Goal: Information Seeking & Learning: Learn about a topic

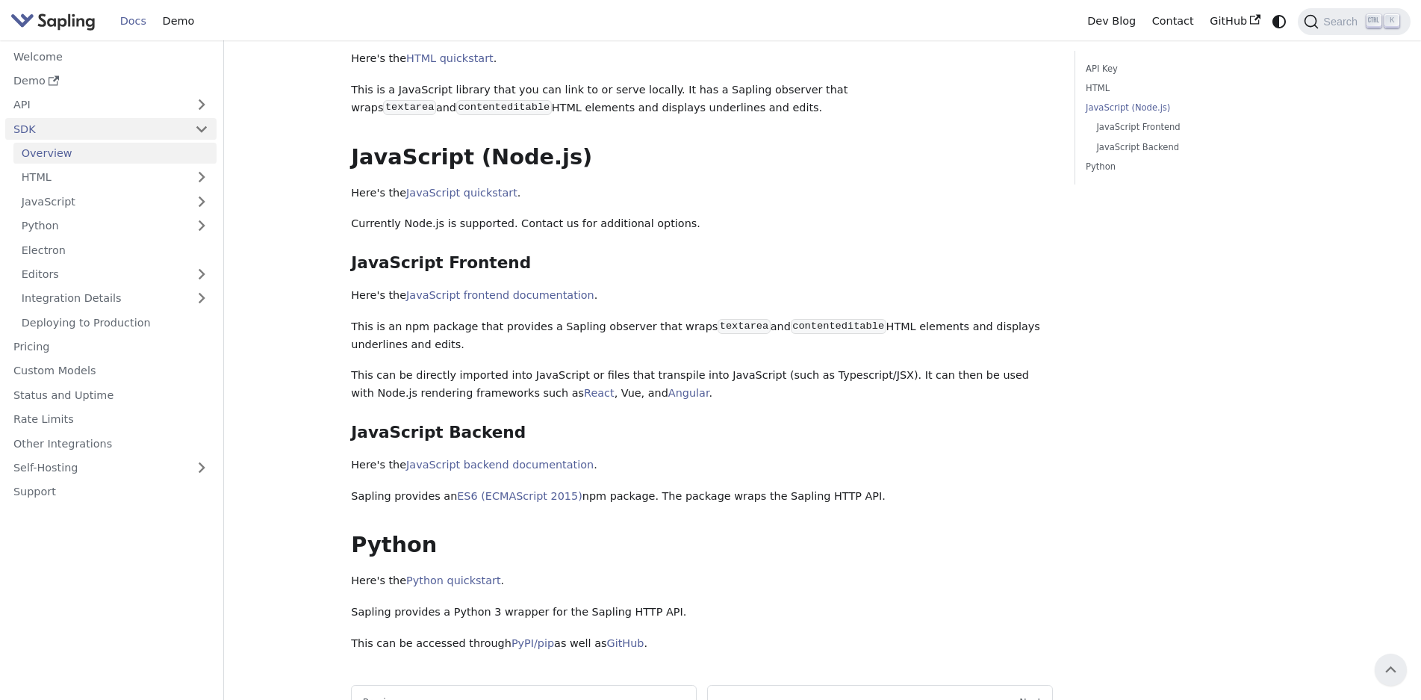
scroll to position [345, 0]
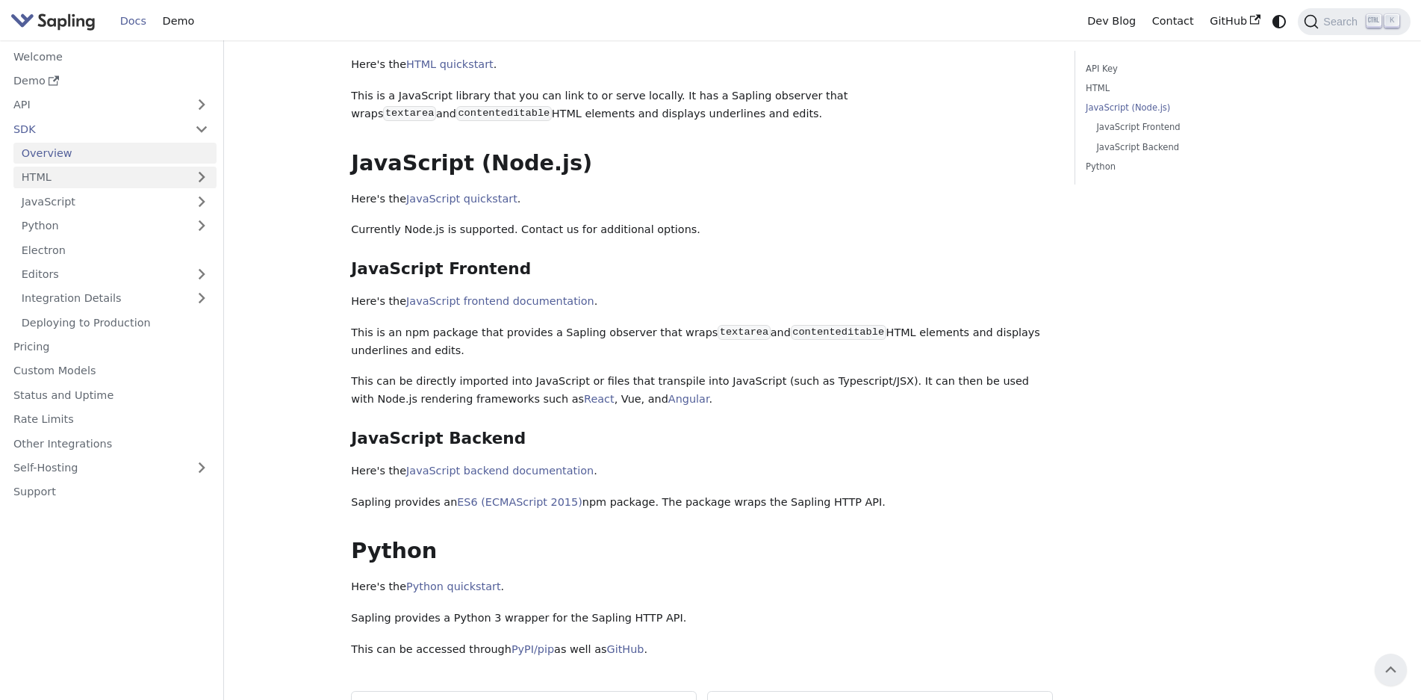
click at [69, 175] on link "HTML" at bounding box center [114, 178] width 203 height 22
click at [78, 349] on link "Pricing" at bounding box center [110, 347] width 211 height 22
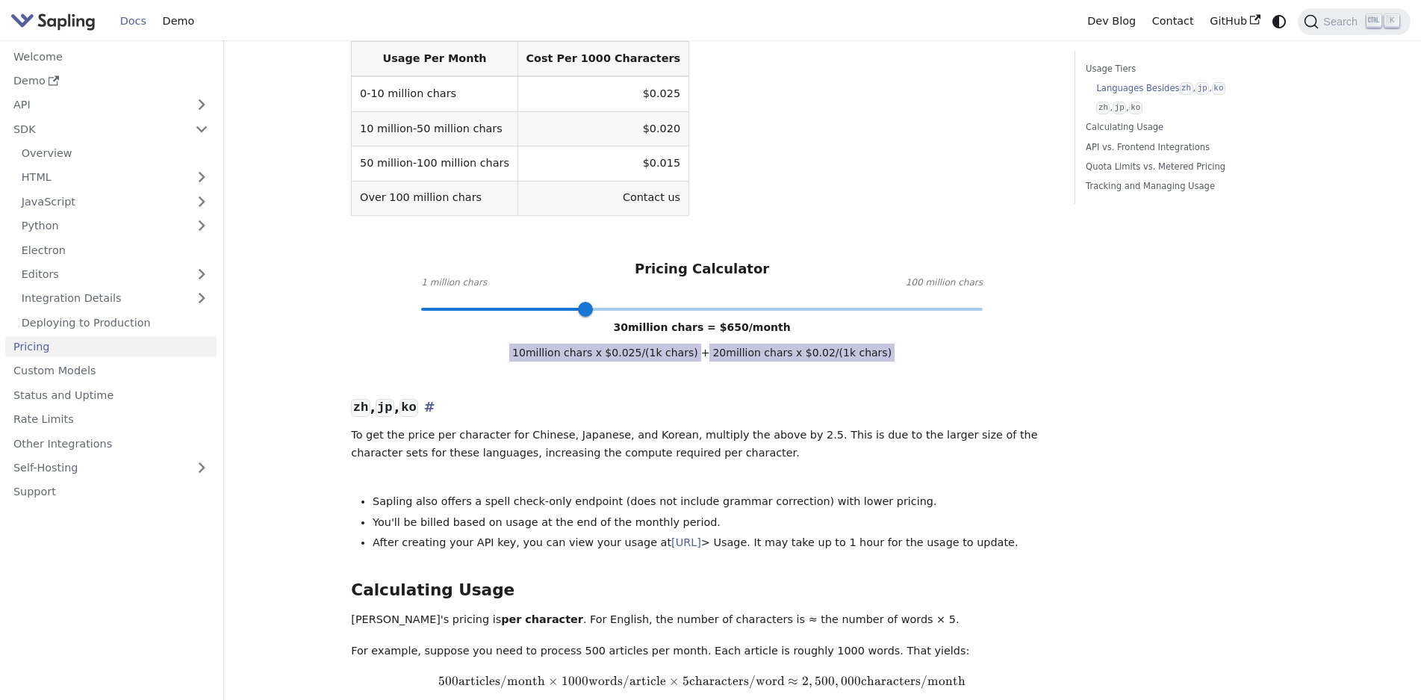
scroll to position [523, 0]
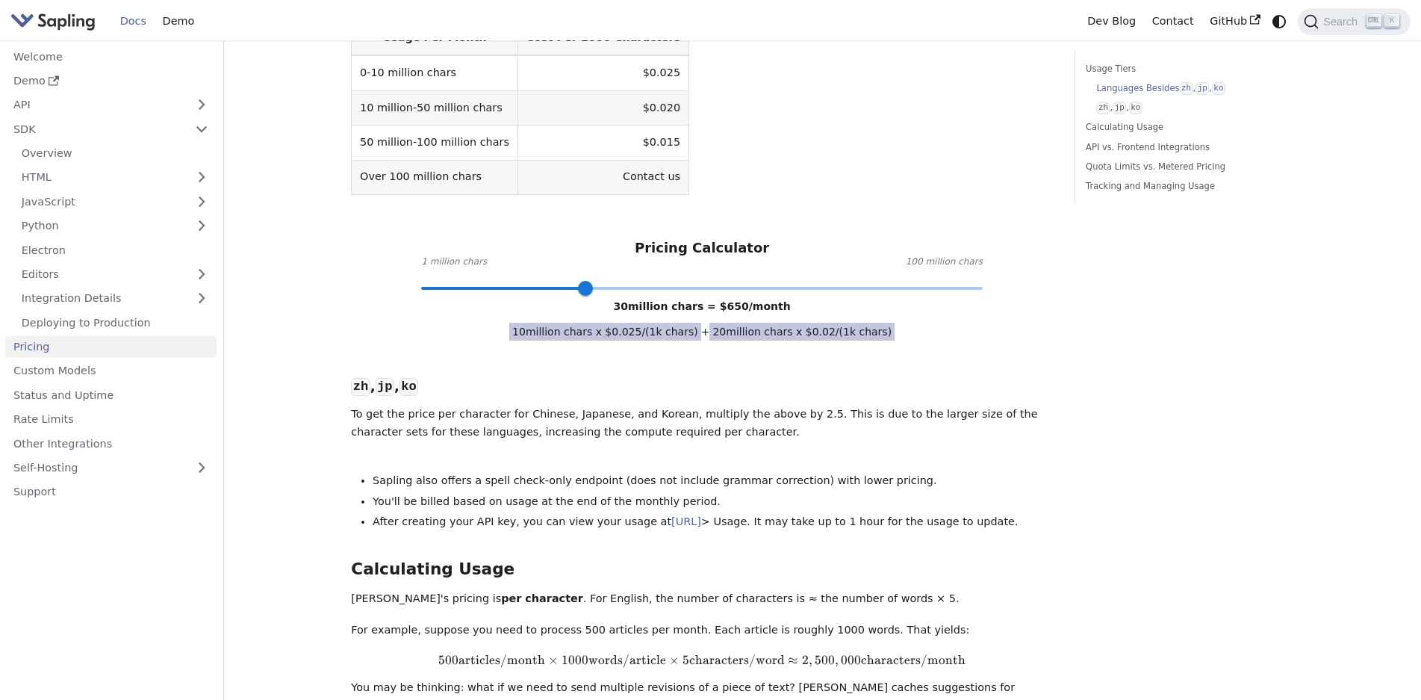
drag, startPoint x: 818, startPoint y: 279, endPoint x: 1112, endPoint y: 282, distance: 293.5
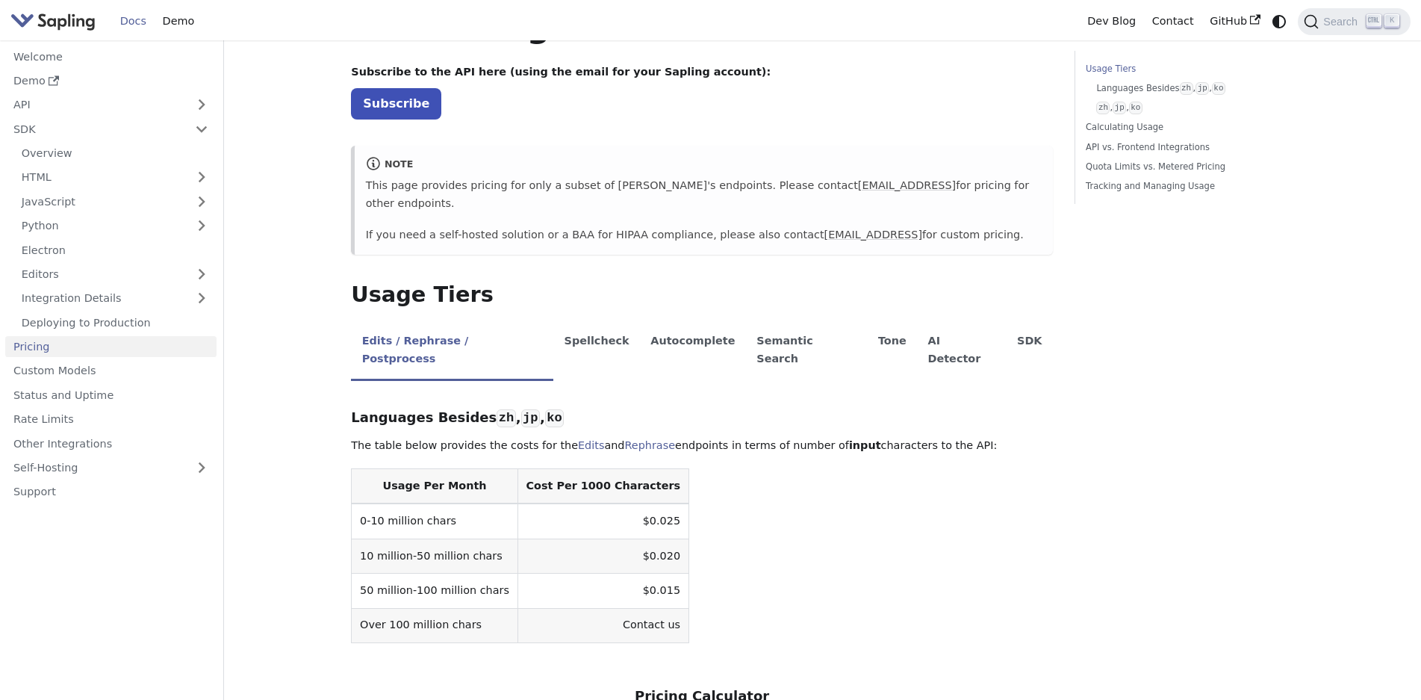
scroll to position [0, 0]
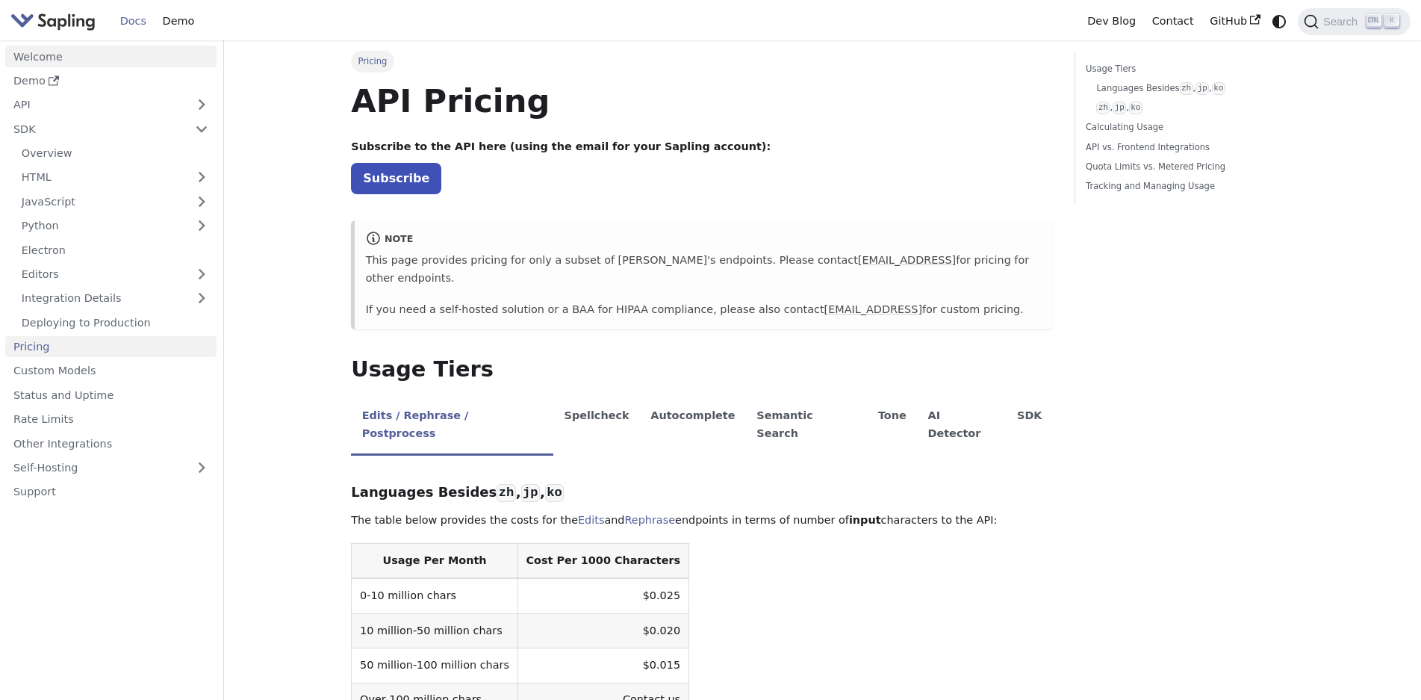
click at [108, 57] on link "Welcome" at bounding box center [110, 57] width 211 height 22
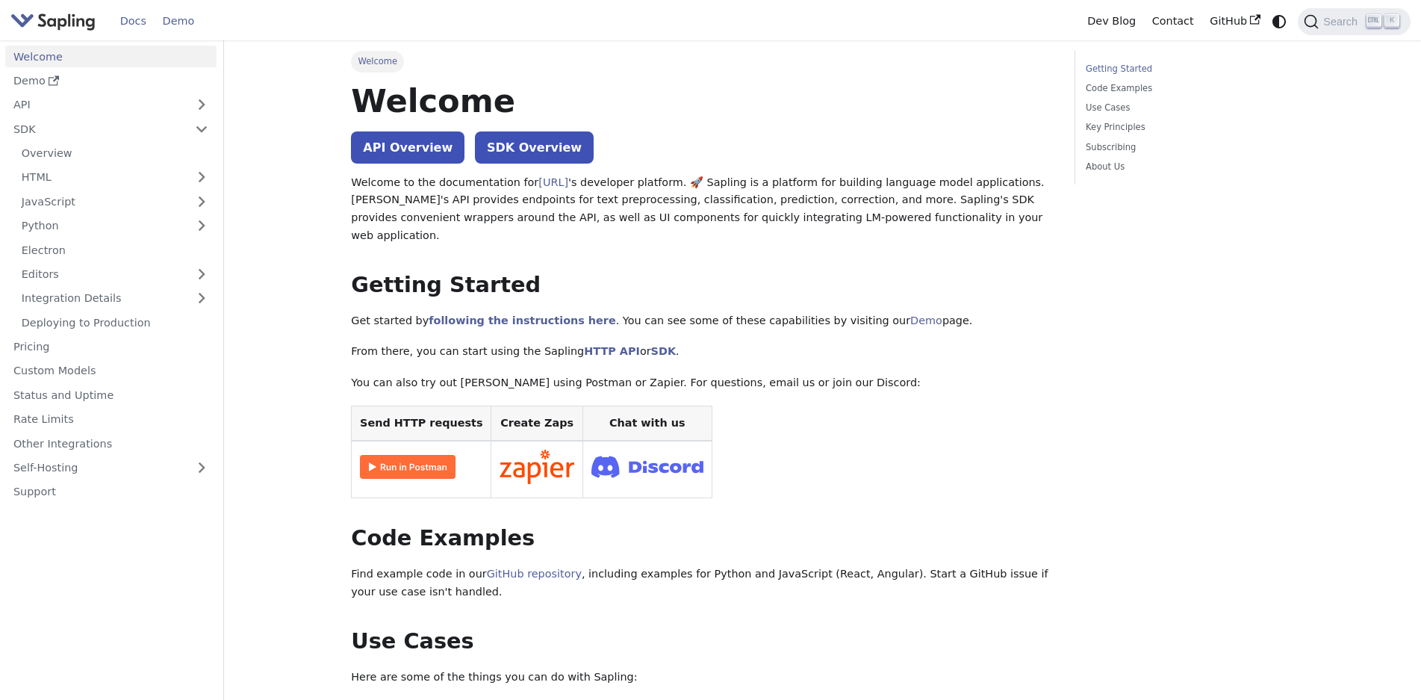
click at [181, 18] on link "Demo" at bounding box center [179, 21] width 48 height 23
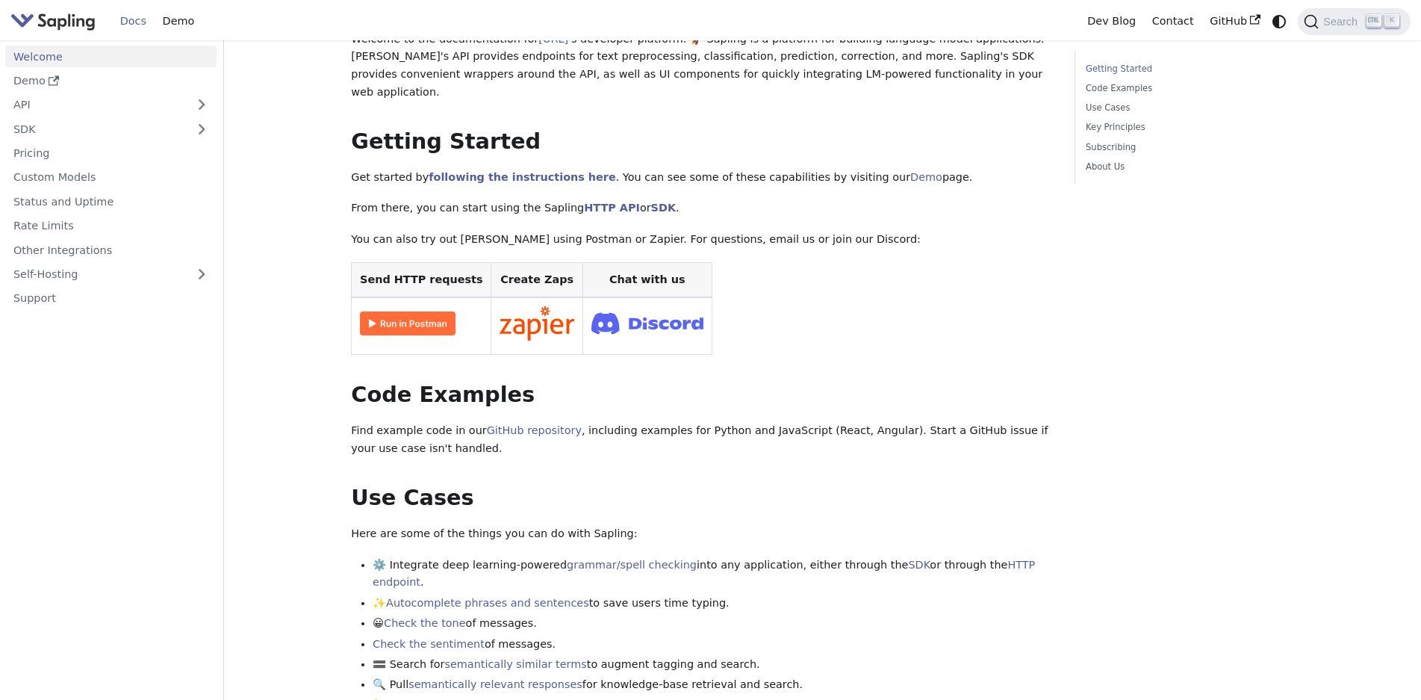
scroll to position [149, 0]
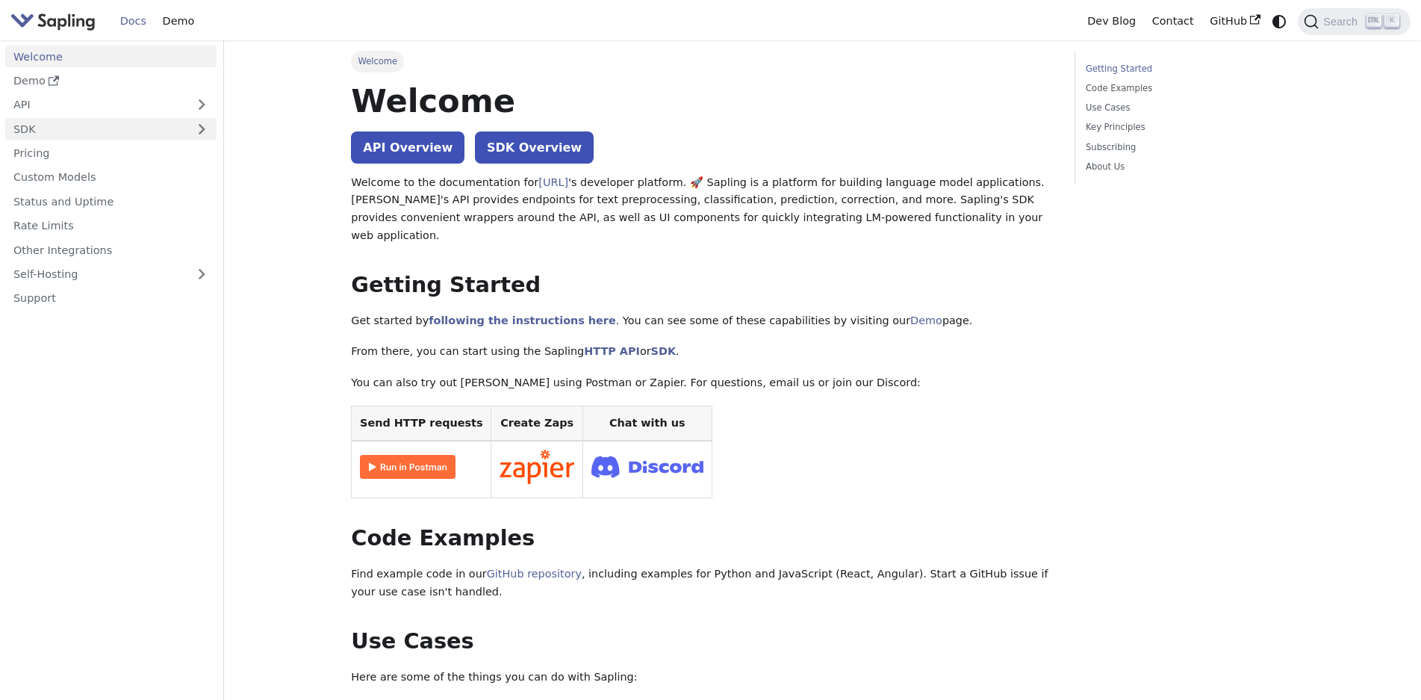
click at [167, 121] on link "SDK" at bounding box center [95, 129] width 181 height 22
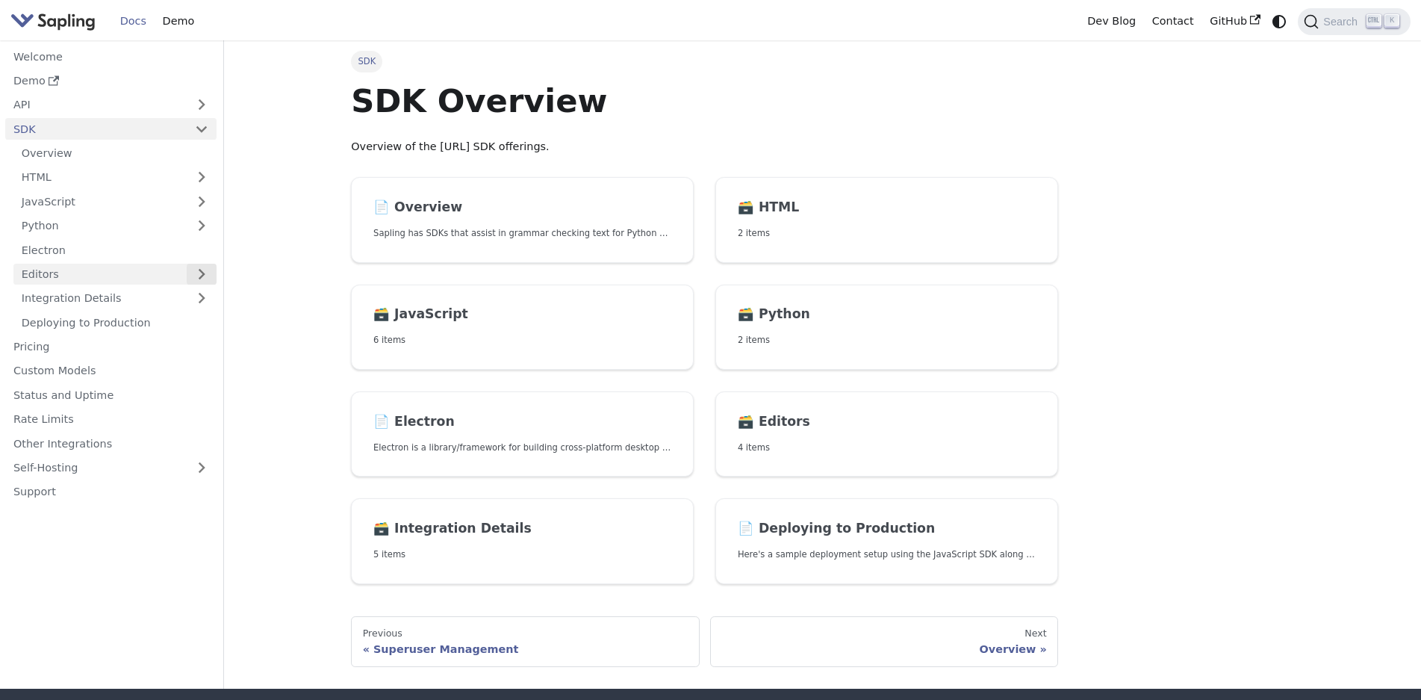
click at [203, 273] on button "Expand sidebar category 'Editors'" at bounding box center [202, 275] width 30 height 22
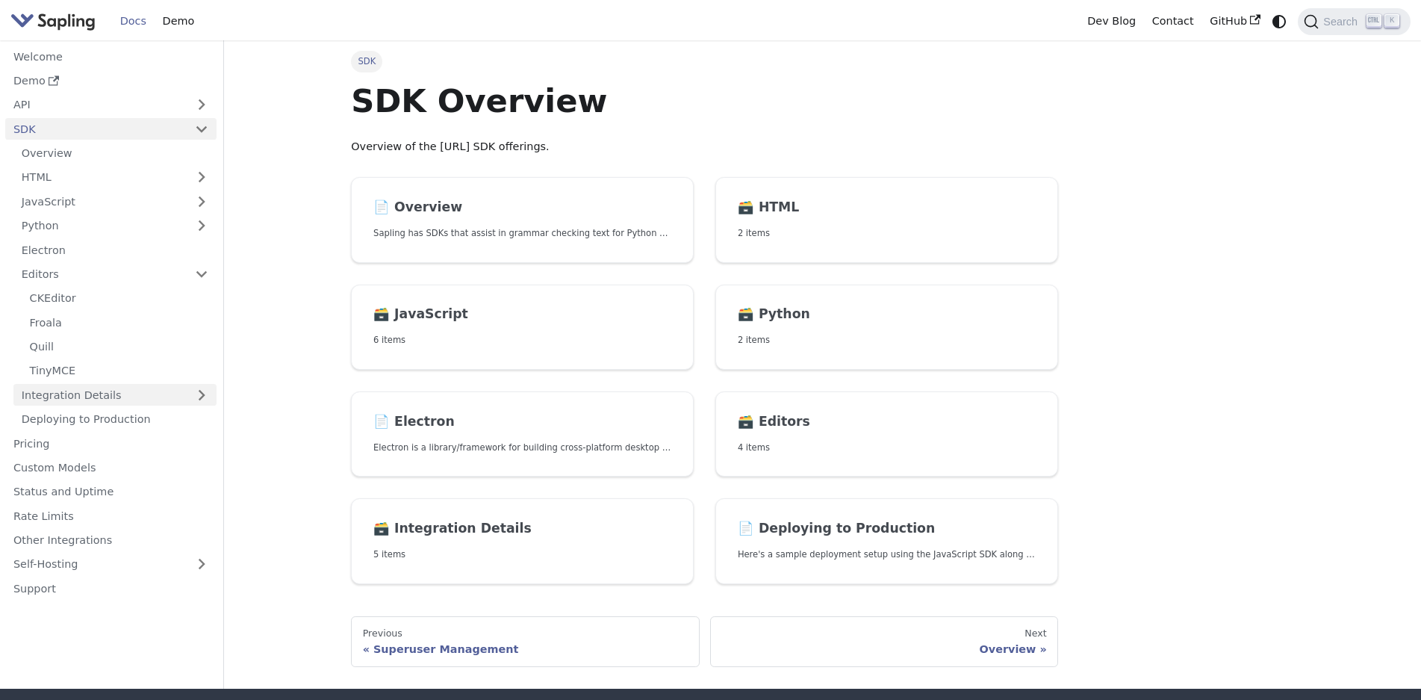
click at [202, 390] on link "Integration Details" at bounding box center [114, 395] width 203 height 22
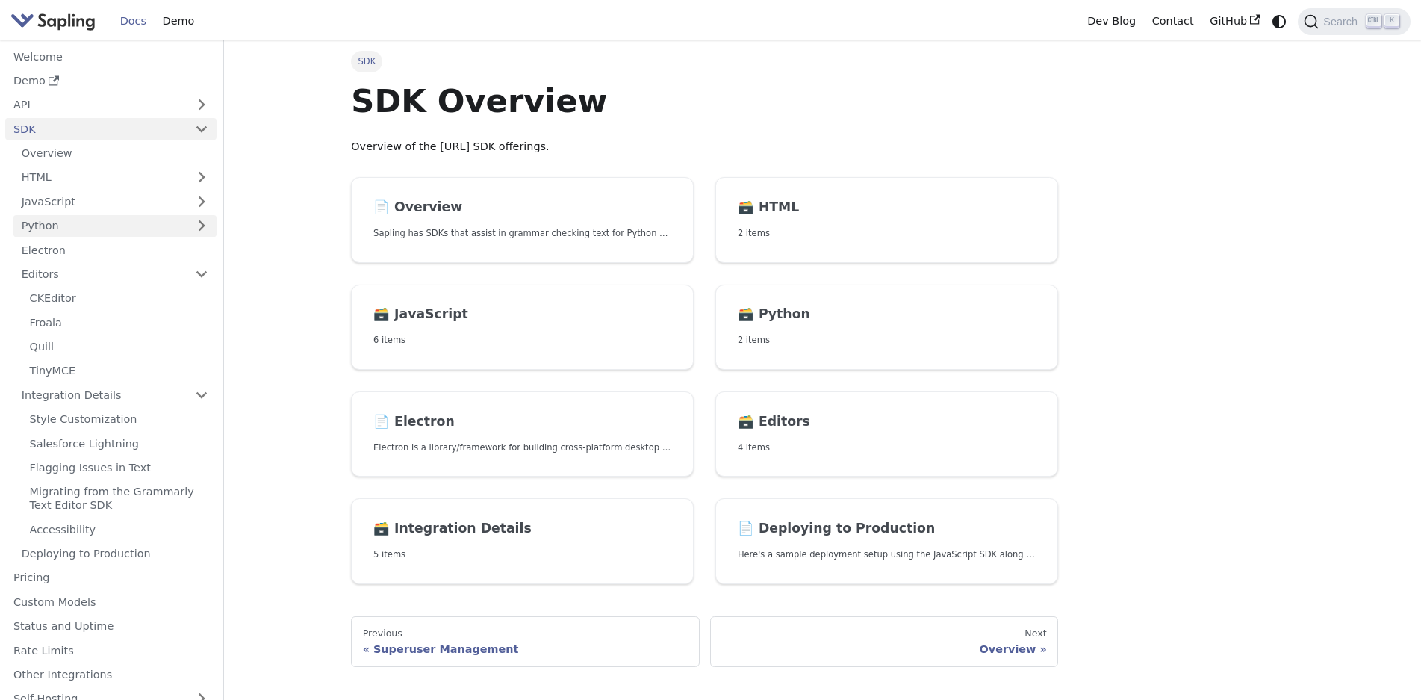
click at [196, 225] on link "Python" at bounding box center [114, 226] width 203 height 22
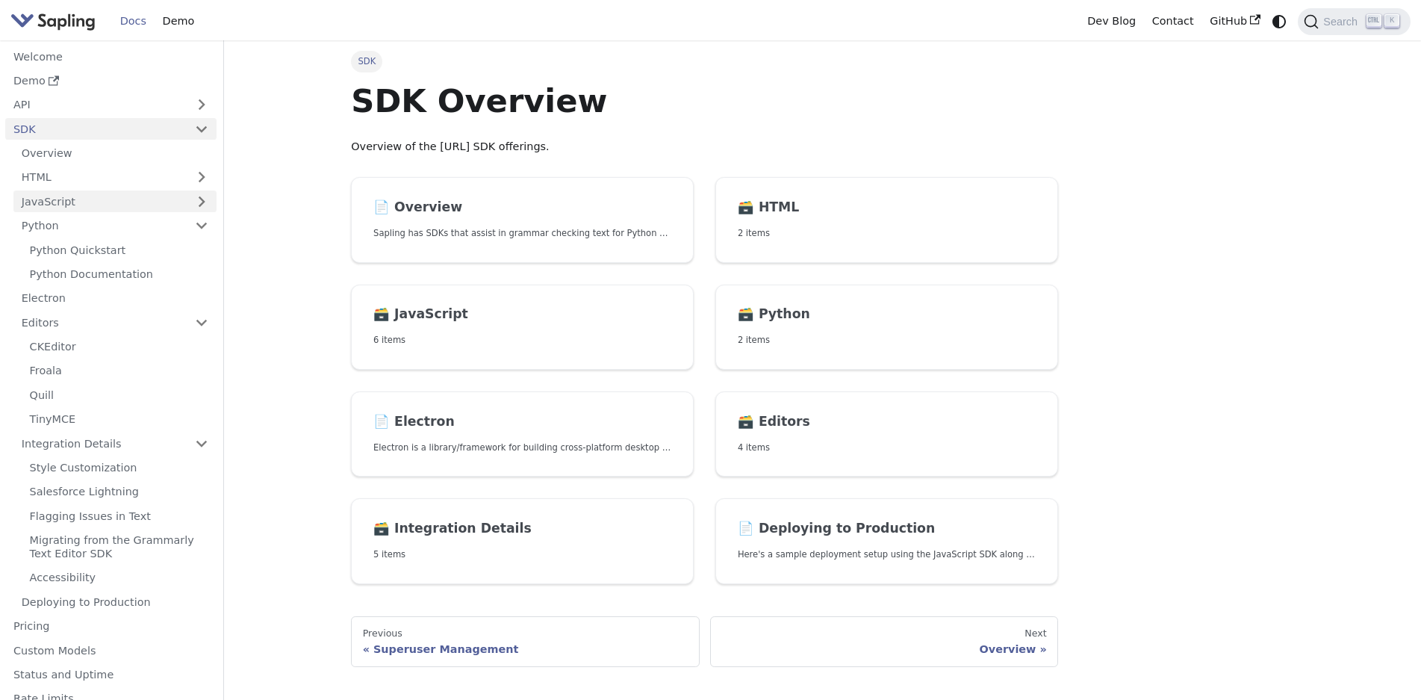
click at [196, 203] on link "JavaScript" at bounding box center [114, 201] width 203 height 22
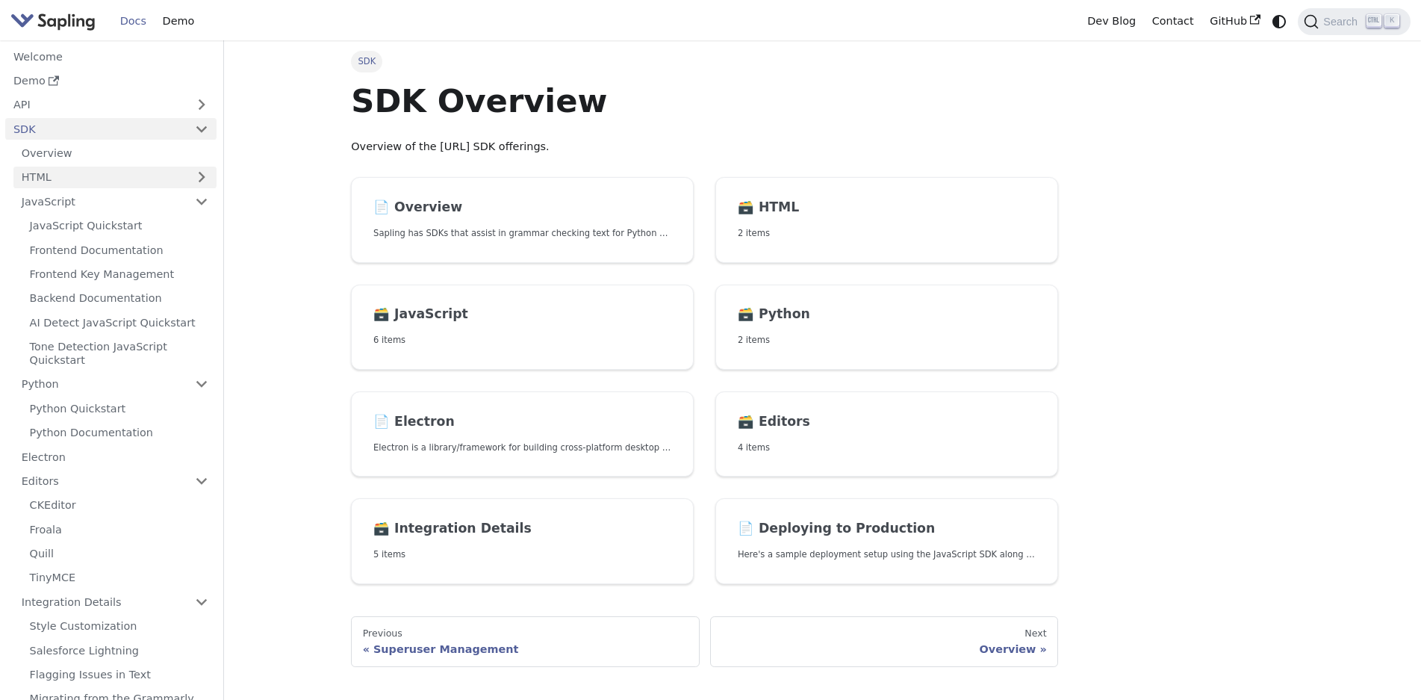
click at [200, 181] on link "HTML" at bounding box center [114, 178] width 203 height 22
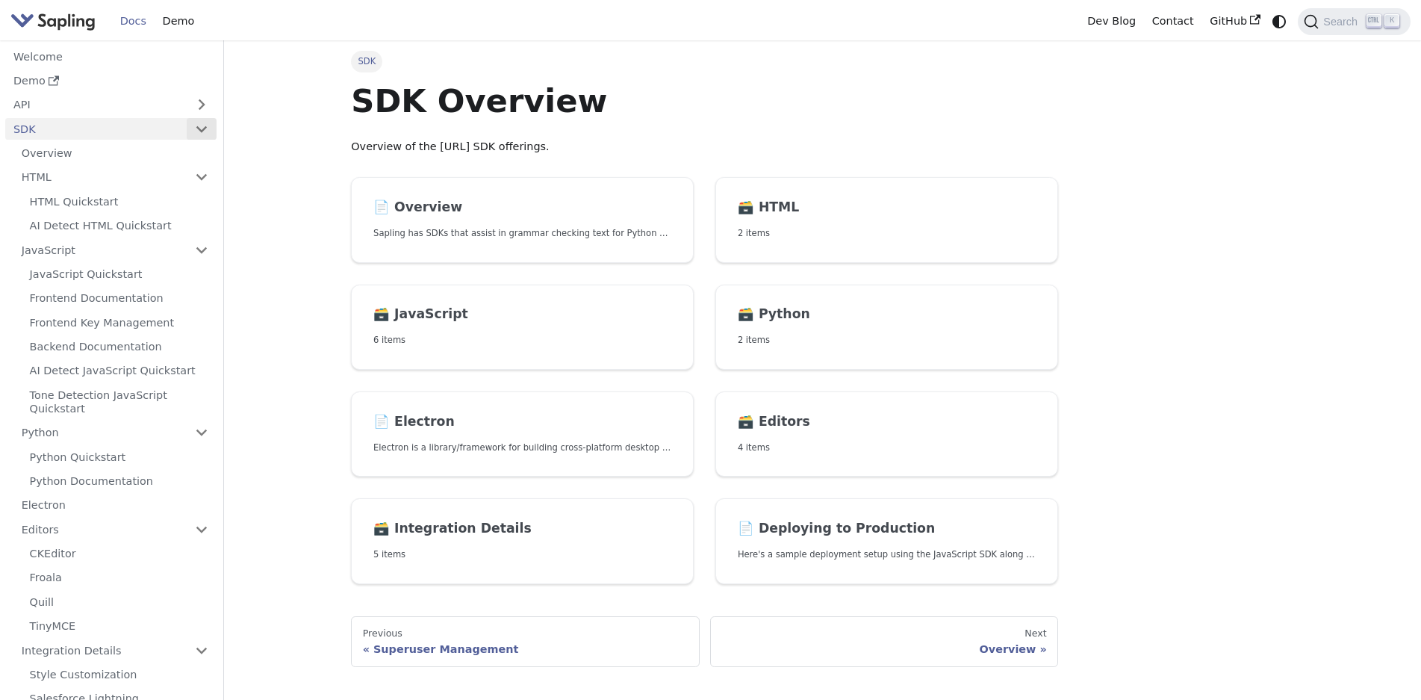
click at [200, 125] on button "Collapse sidebar category 'SDK'" at bounding box center [202, 129] width 30 height 22
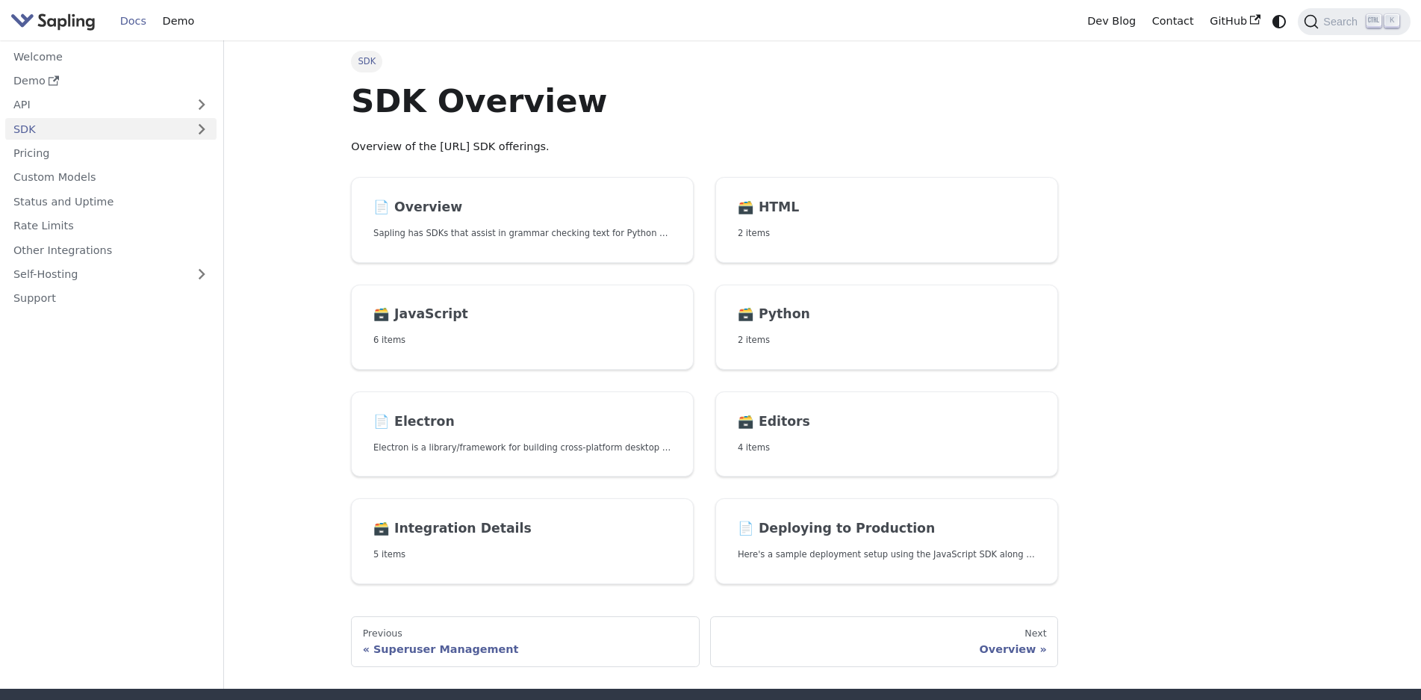
click at [161, 125] on link "SDK" at bounding box center [95, 129] width 181 height 22
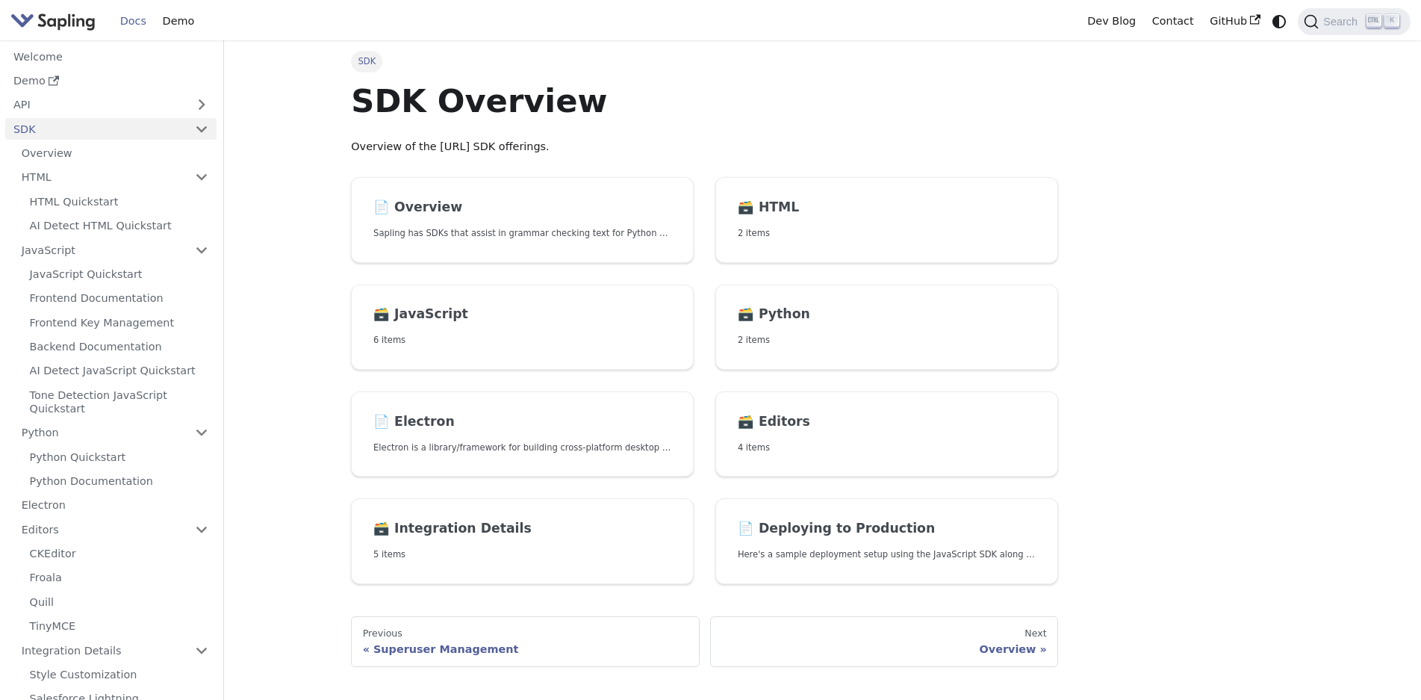
click at [1184, 220] on div "SDK SDK Overview Overview of the [URL] SDK offerings. 📄️ Overview Sapling has S…" at bounding box center [823, 369] width 986 height 659
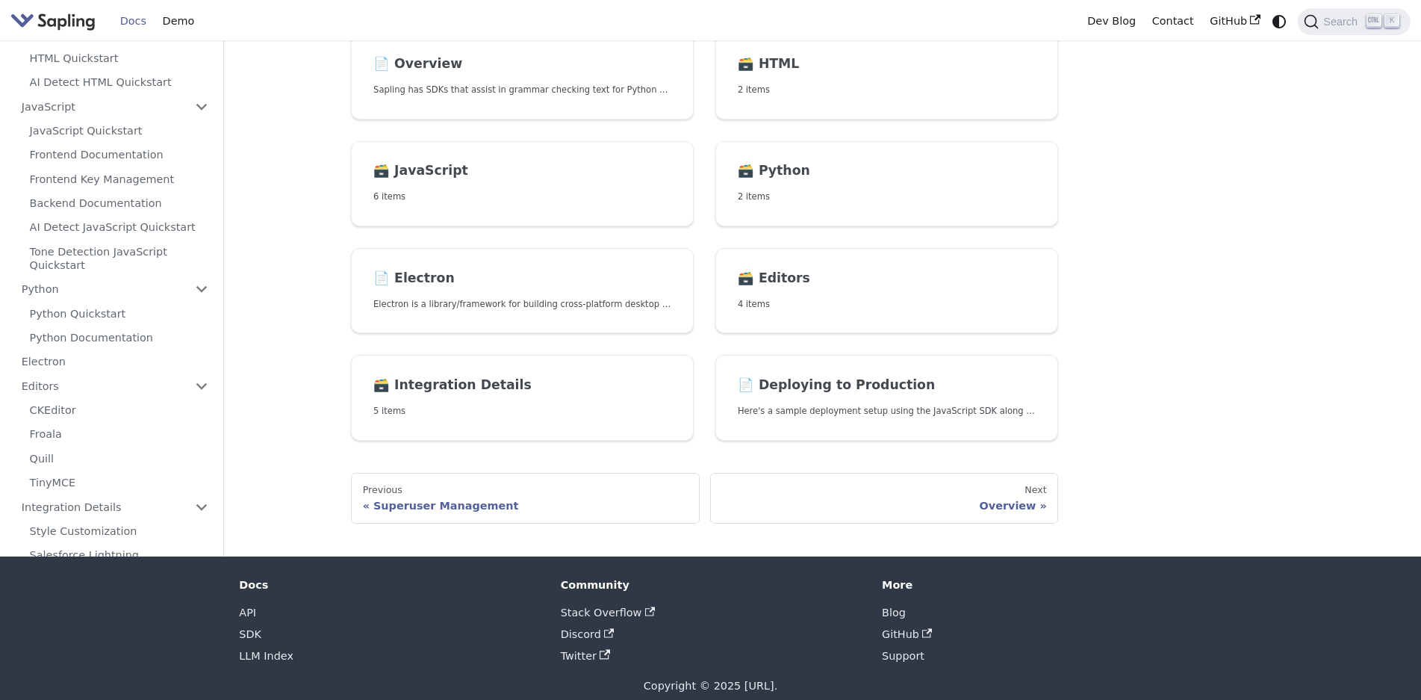
scroll to position [161, 0]
